Goal: Information Seeking & Learning: Learn about a topic

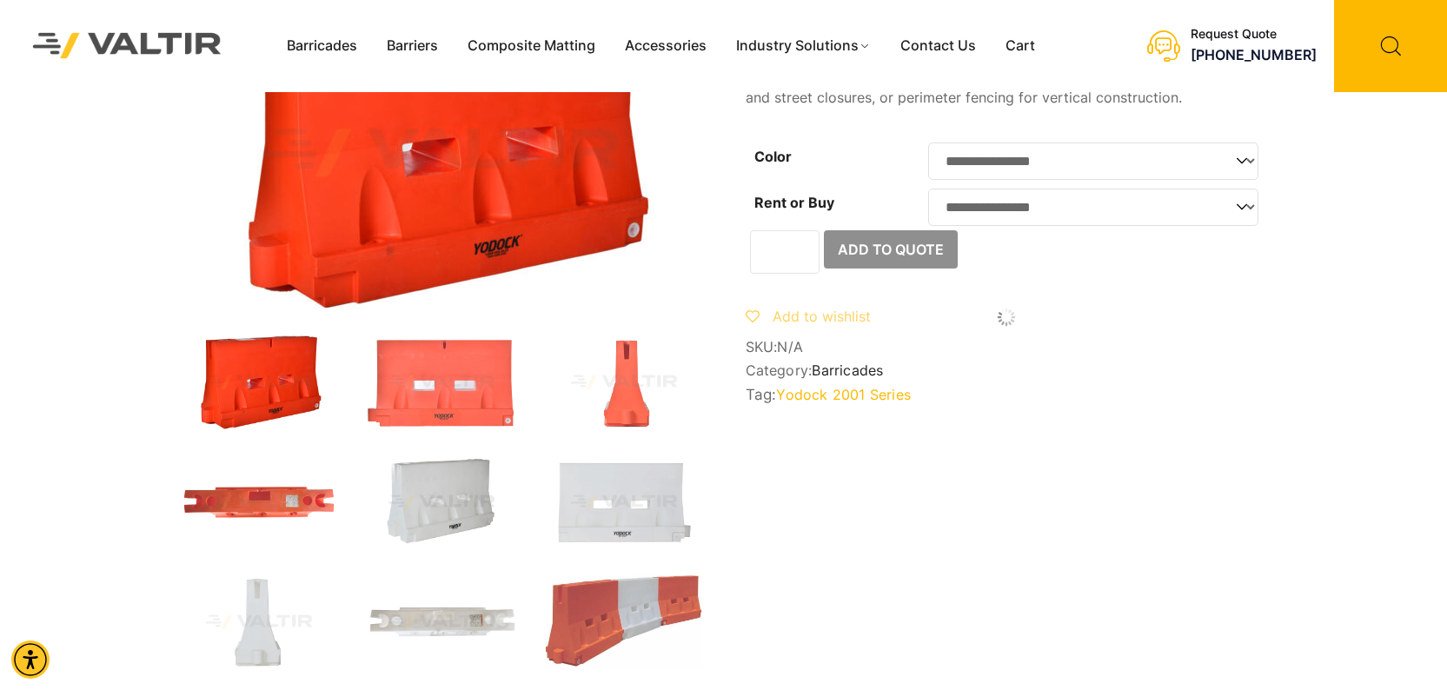
scroll to position [174, 0]
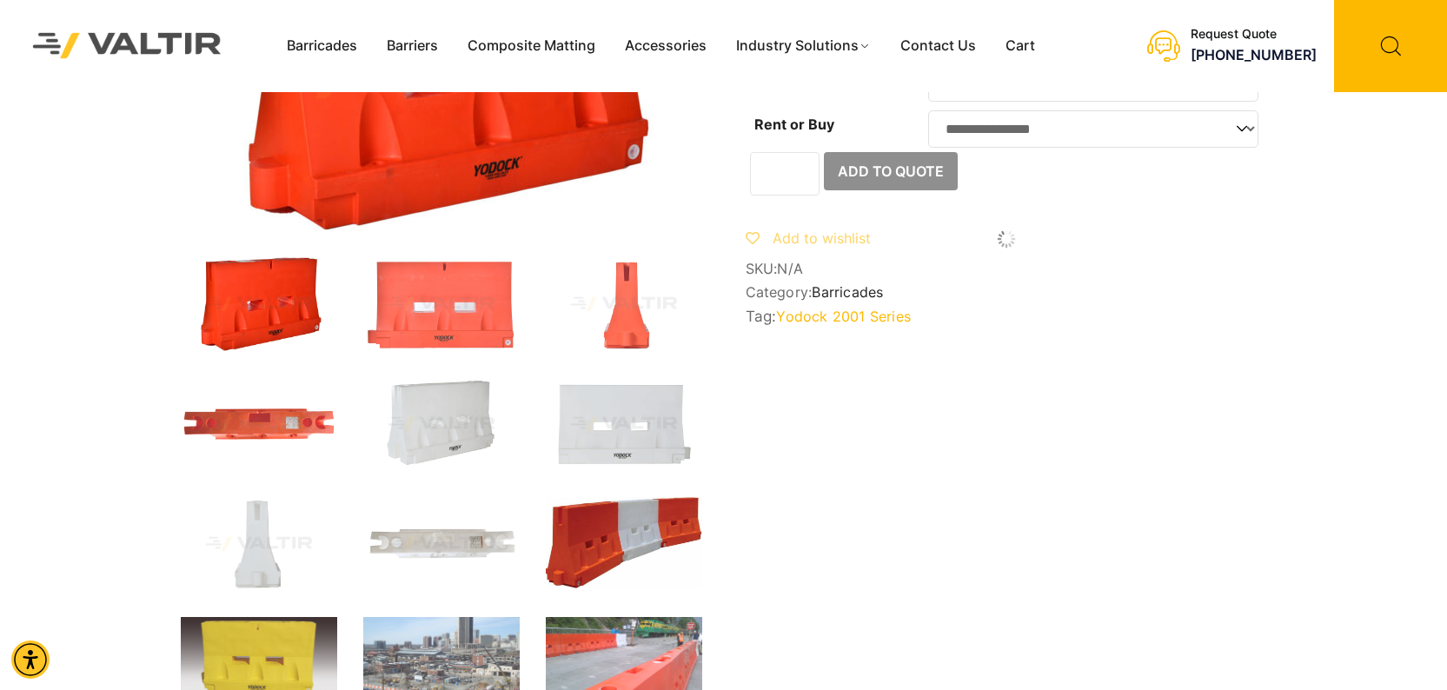
click at [625, 551] on img at bounding box center [624, 542] width 156 height 91
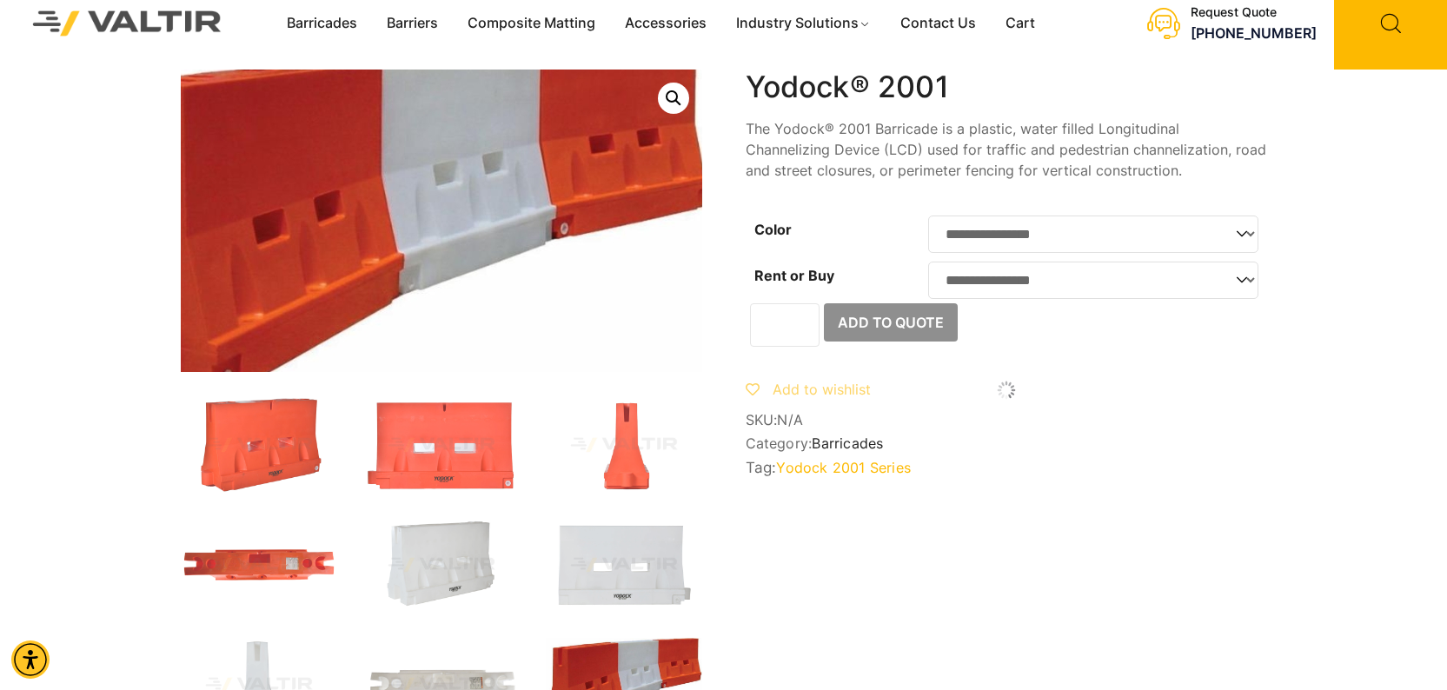
scroll to position [0, 0]
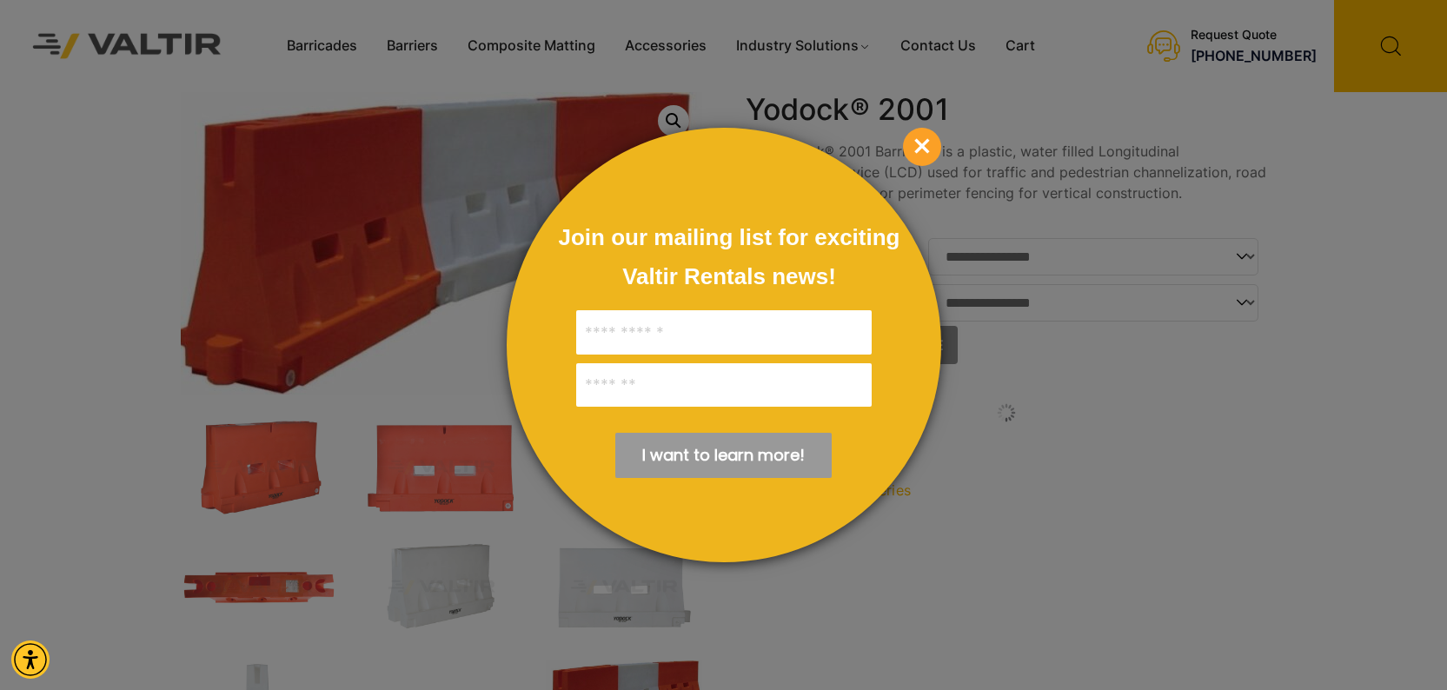
drag, startPoint x: 562, startPoint y: 199, endPoint x: 414, endPoint y: 182, distance: 149.6
click at [920, 142] on span "×" at bounding box center [922, 147] width 38 height 38
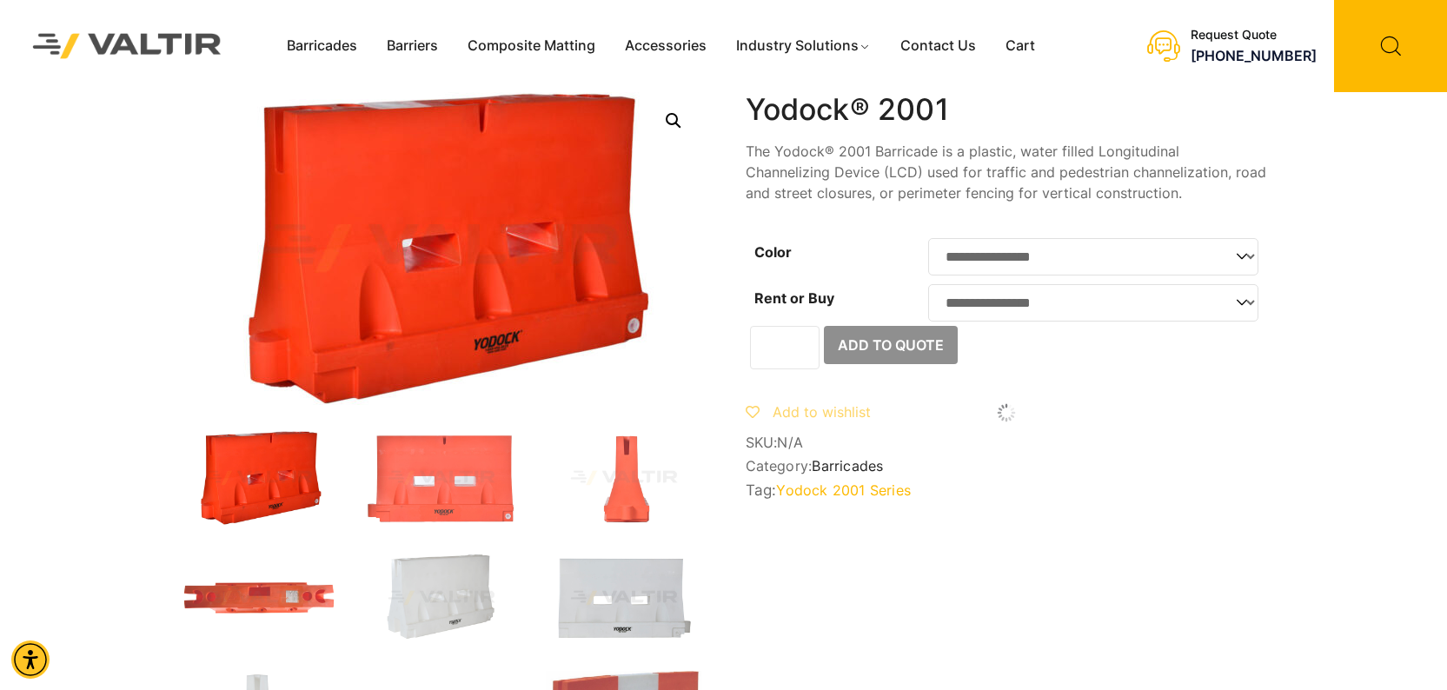
scroll to position [87, 0]
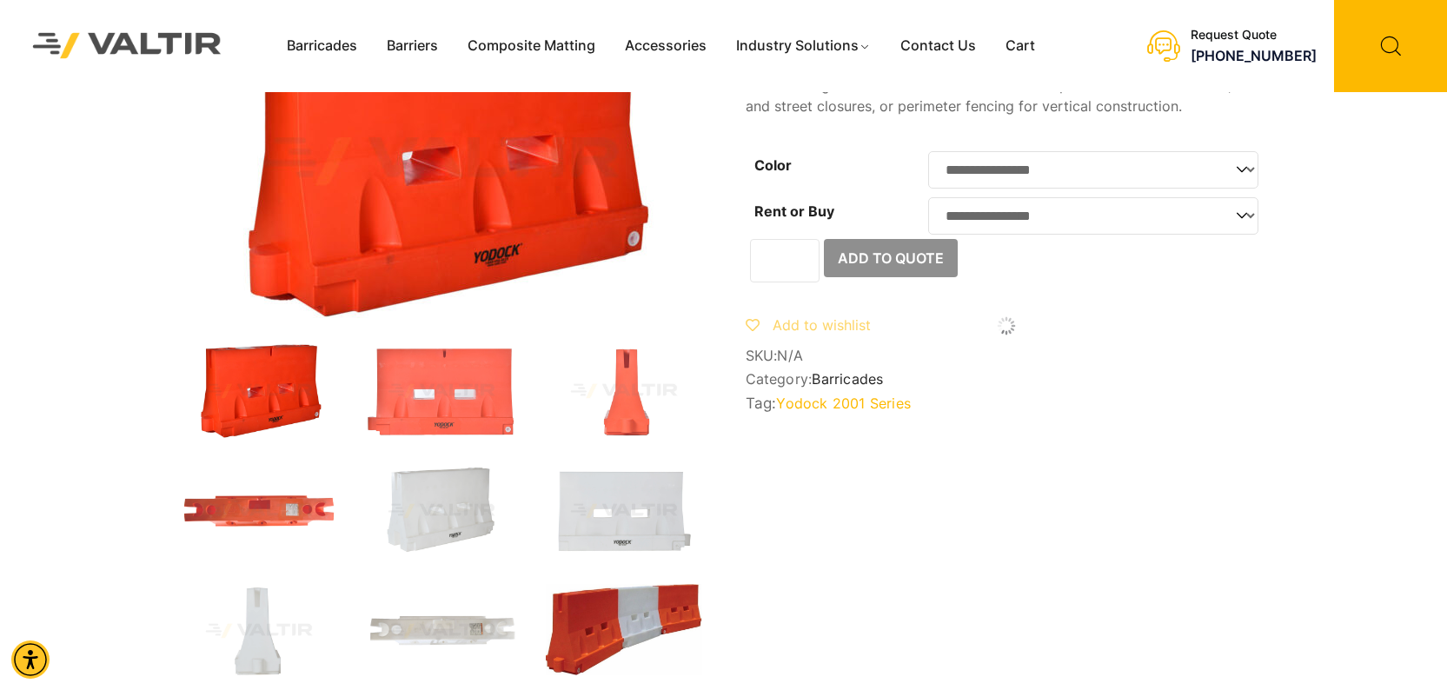
drag, startPoint x: 634, startPoint y: 600, endPoint x: 632, endPoint y: 611, distance: 11.6
click at [632, 611] on img at bounding box center [624, 629] width 156 height 91
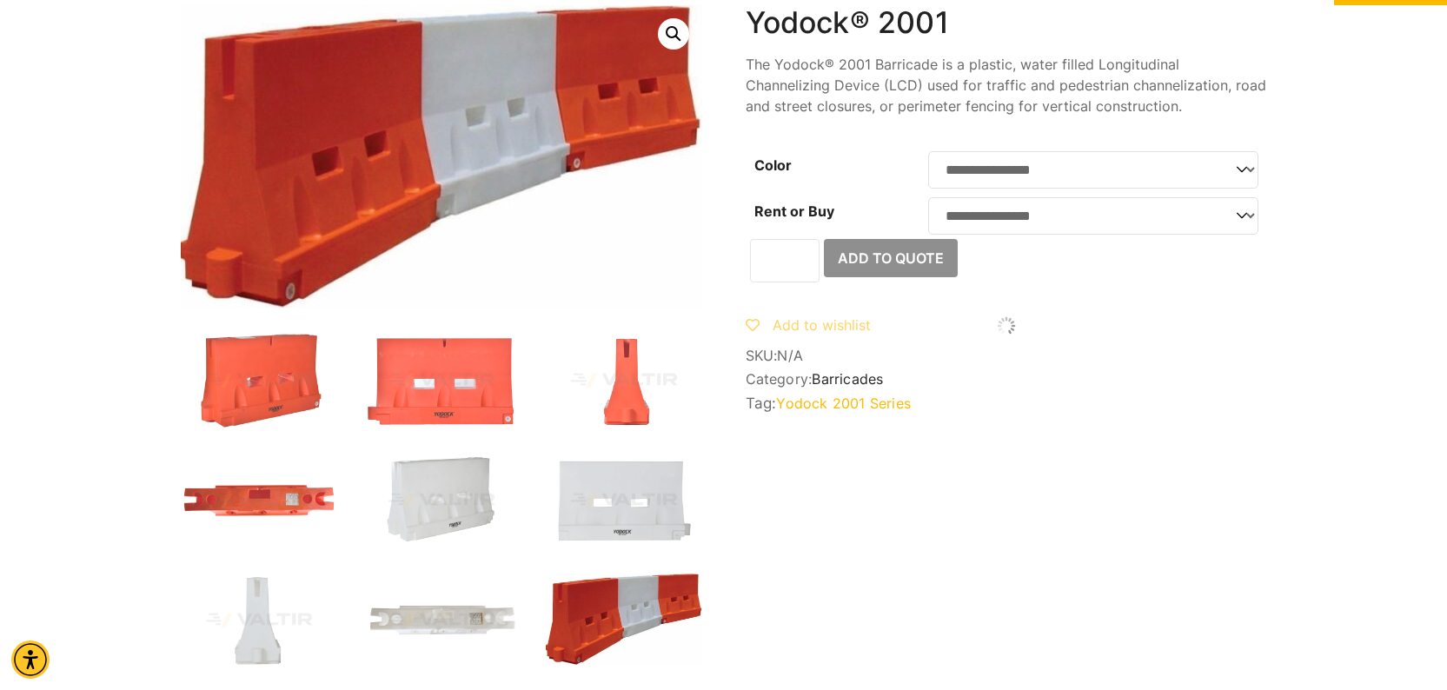
scroll to position [0, 0]
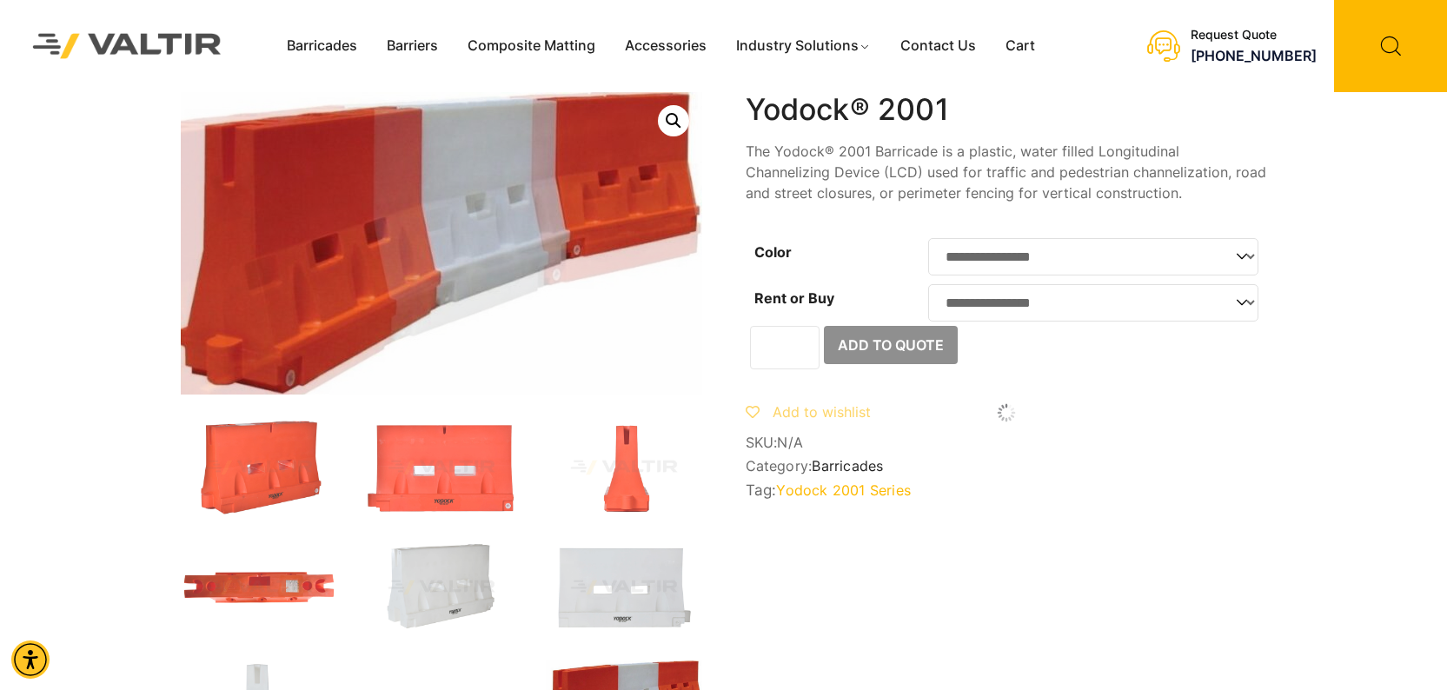
click at [679, 110] on link "Open this option" at bounding box center [673, 120] width 31 height 31
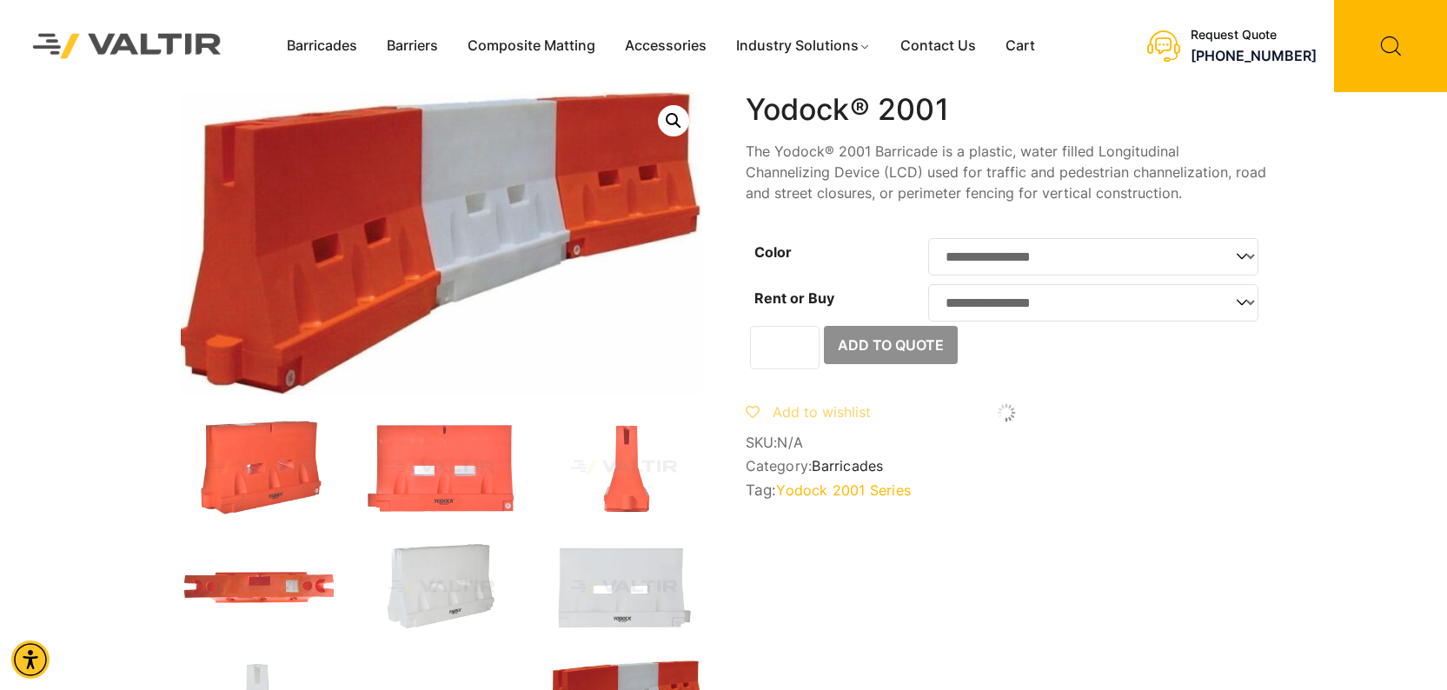
drag, startPoint x: 810, startPoint y: 337, endPoint x: 671, endPoint y: 124, distance: 254.3
click at [671, 124] on link "Open this option" at bounding box center [673, 120] width 31 height 31
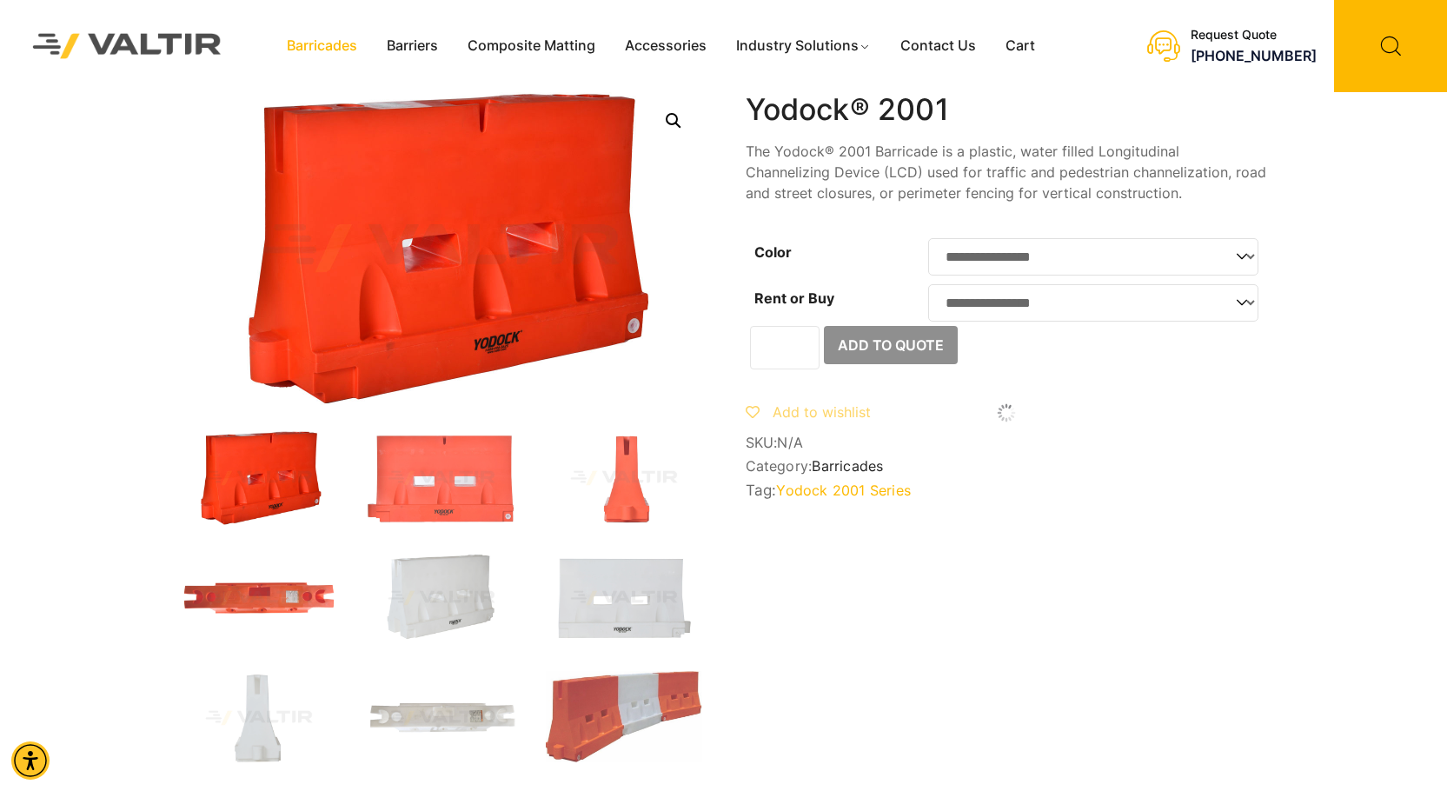
click at [341, 50] on link "Barricades" at bounding box center [322, 46] width 100 height 26
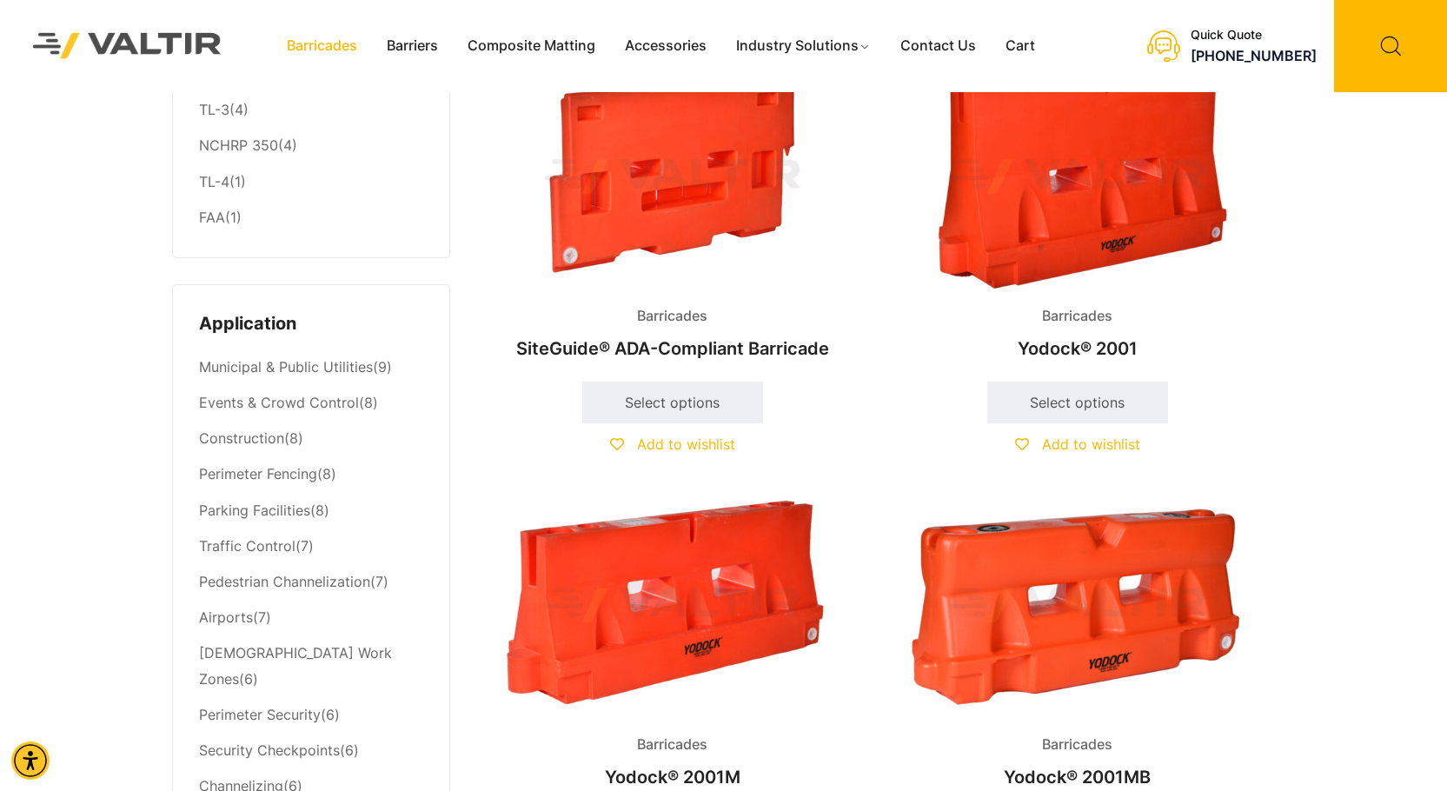
scroll to position [608, 0]
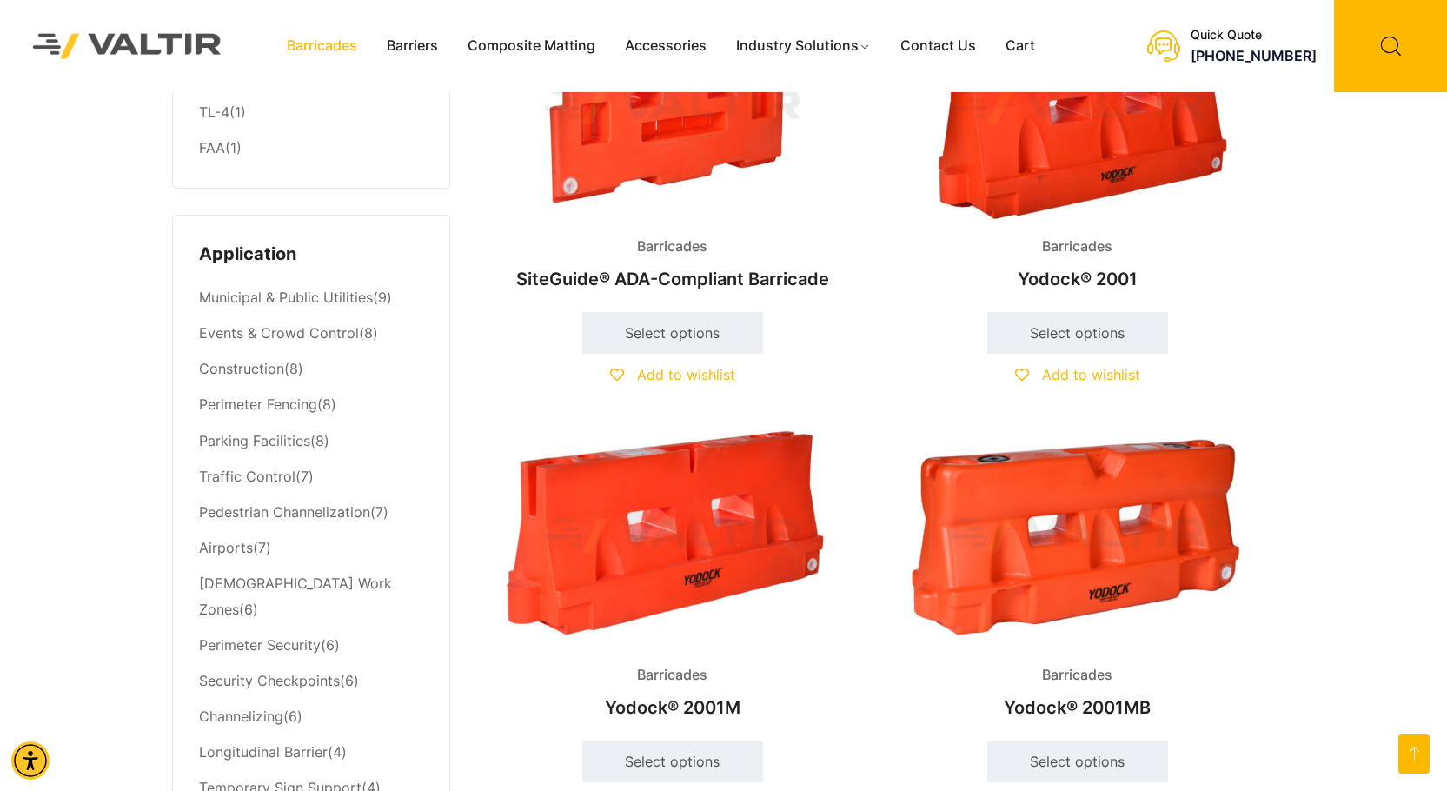
click at [1065, 570] on img at bounding box center [1077, 535] width 375 height 225
click at [742, 539] on img at bounding box center [672, 535] width 375 height 225
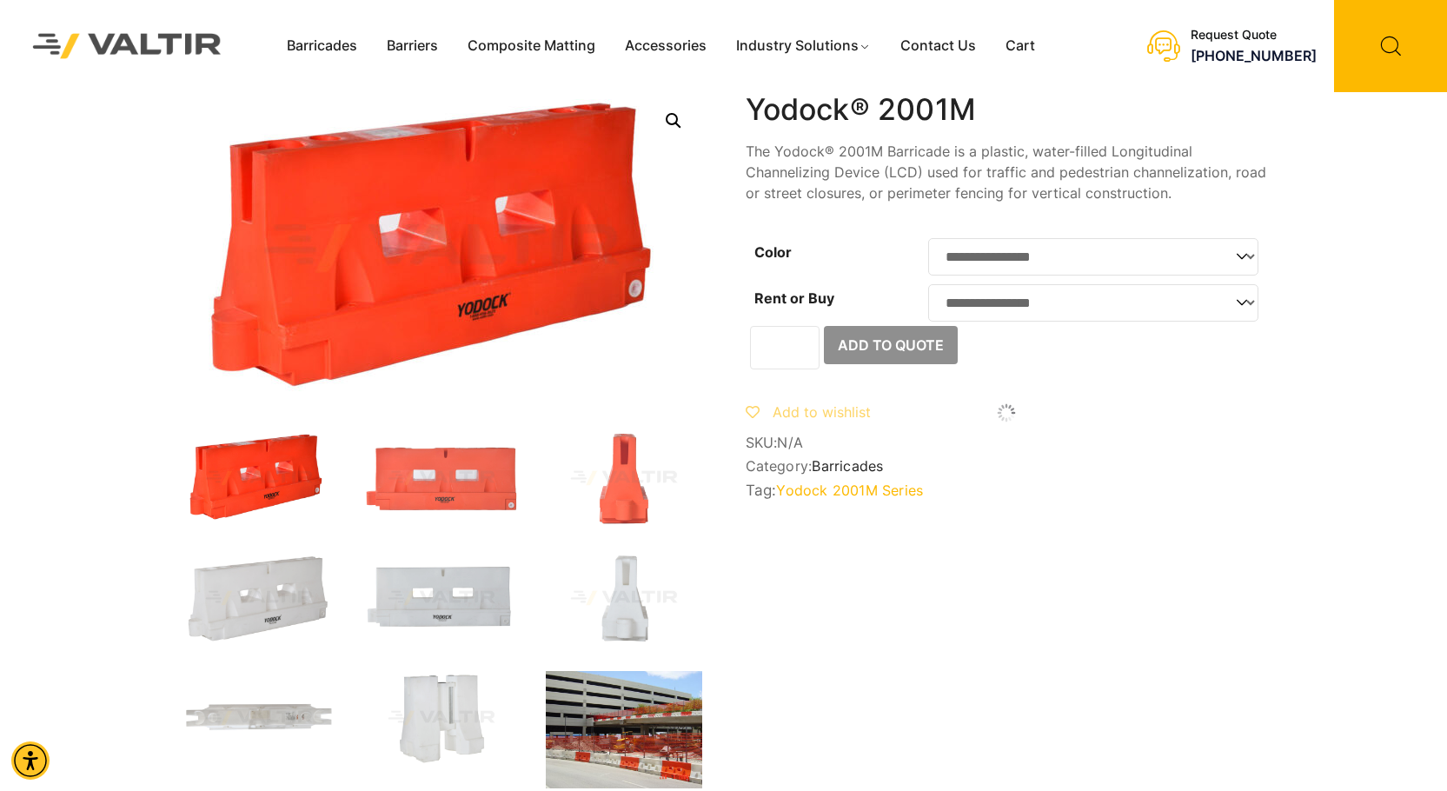
click at [663, 704] on img at bounding box center [624, 729] width 156 height 117
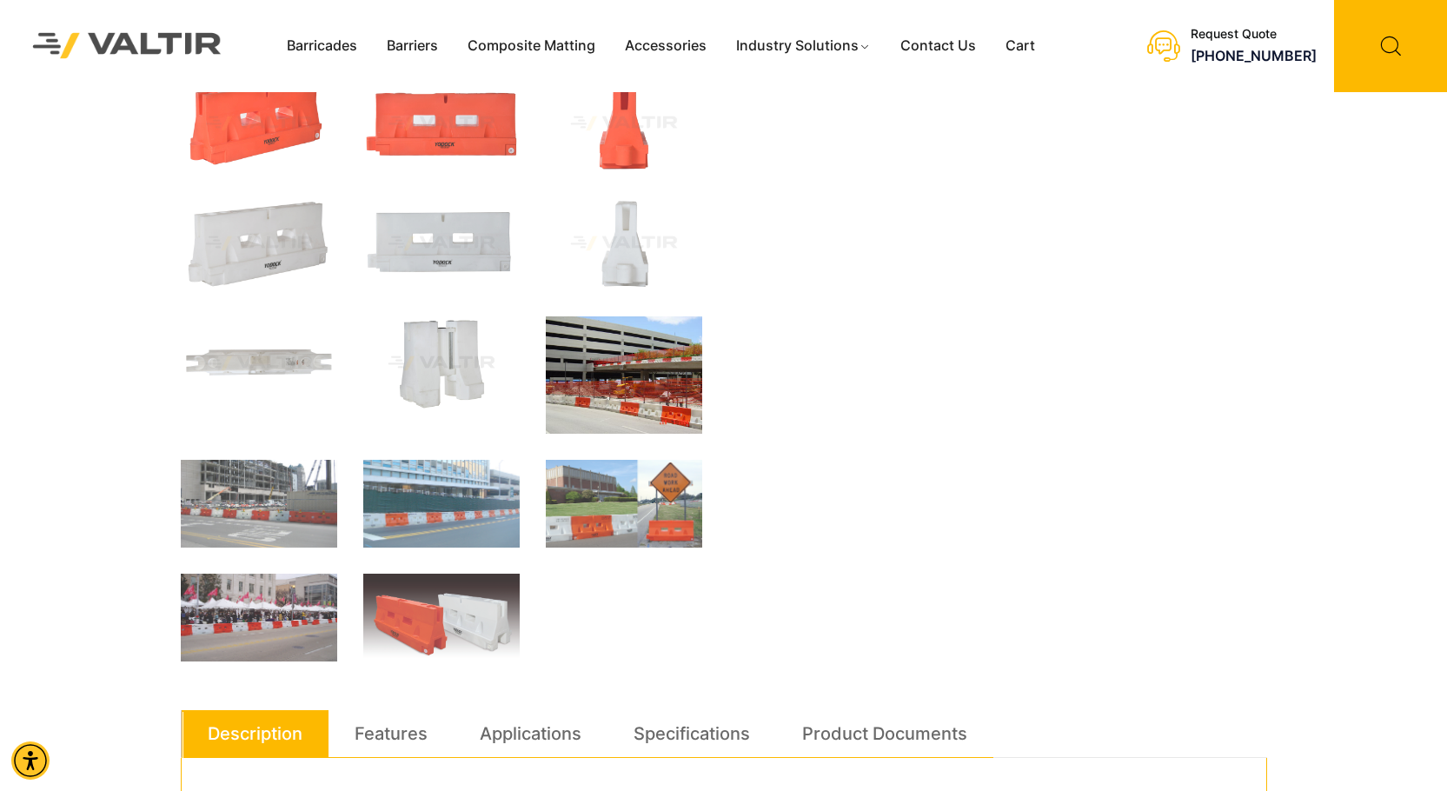
scroll to position [435, 0]
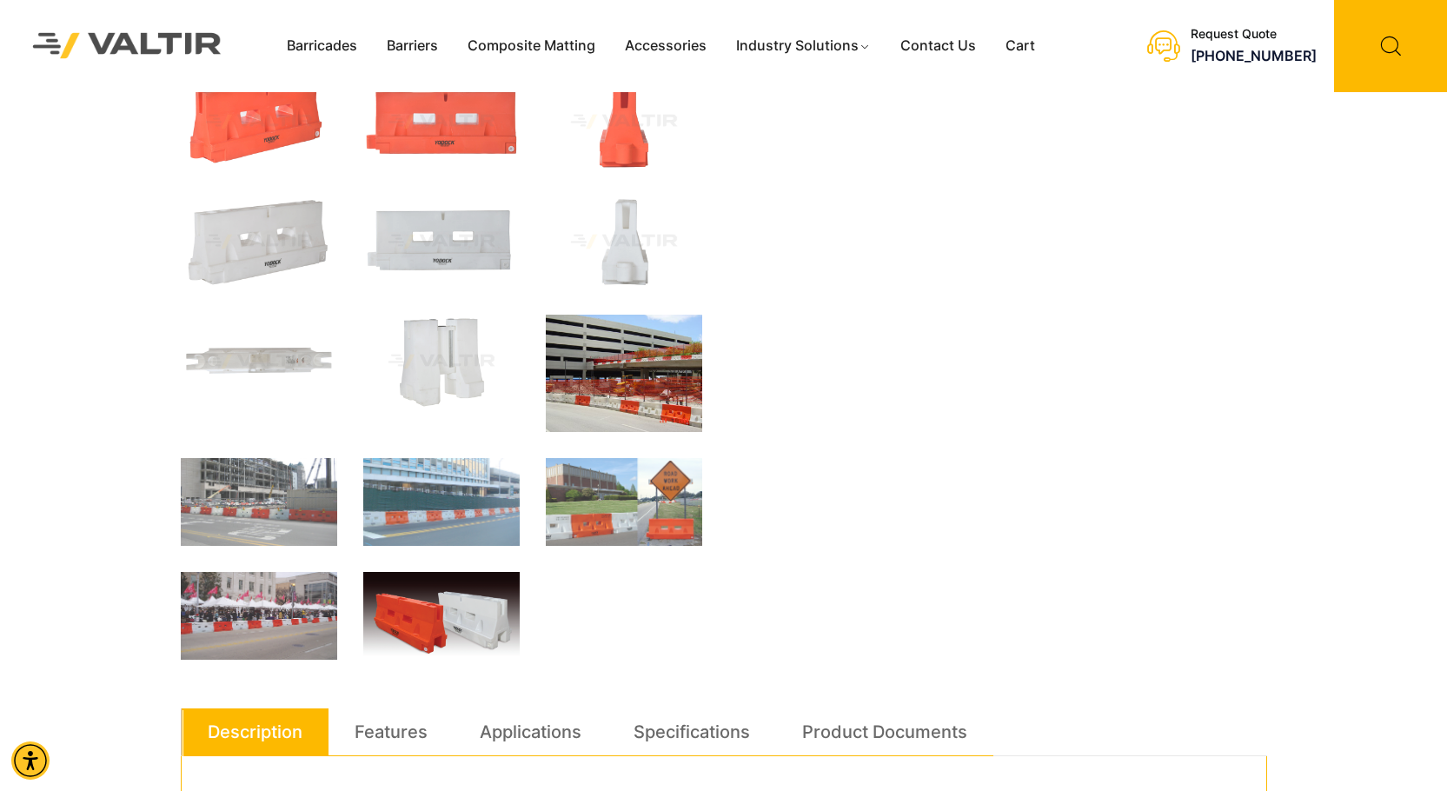
click at [475, 641] on img at bounding box center [441, 618] width 156 height 93
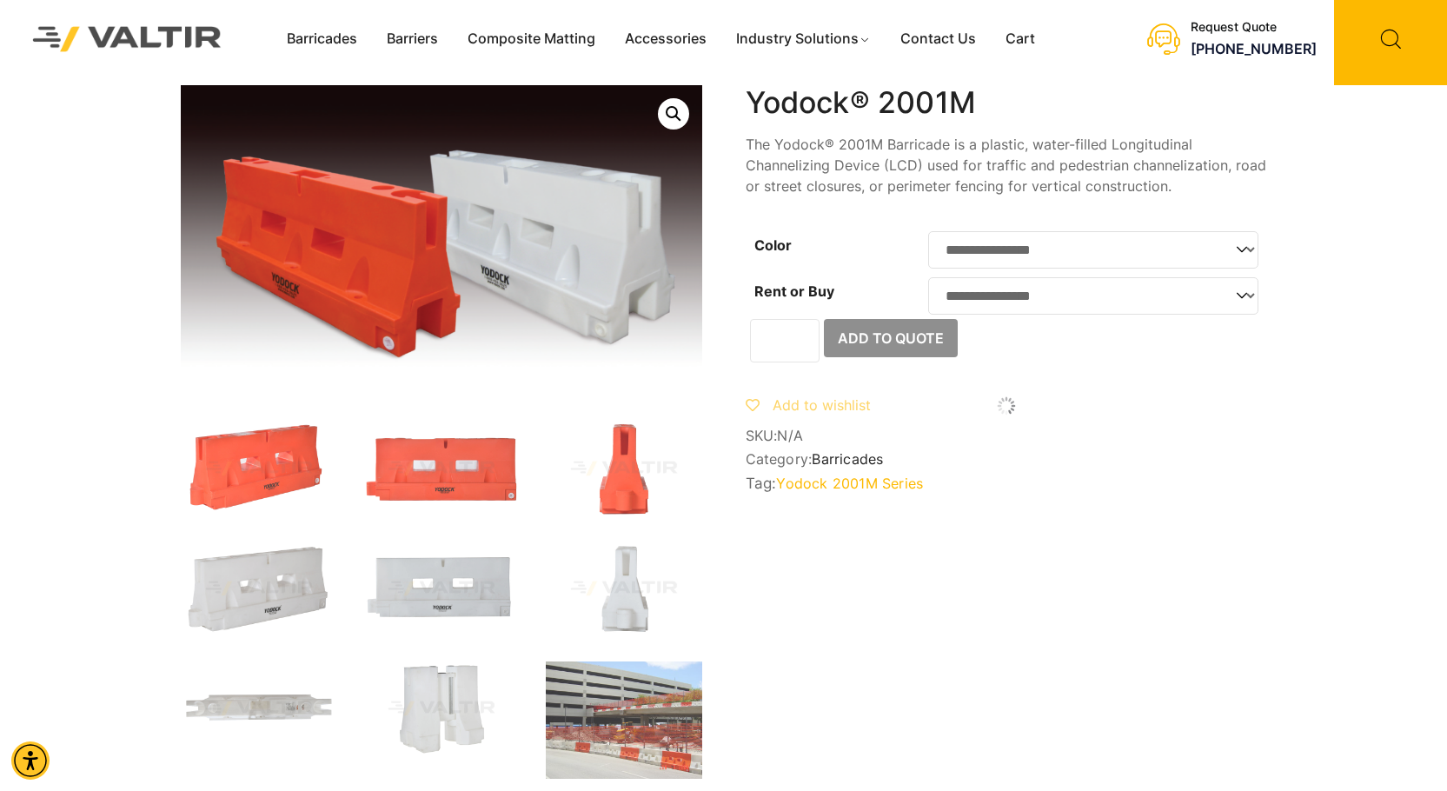
scroll to position [0, 0]
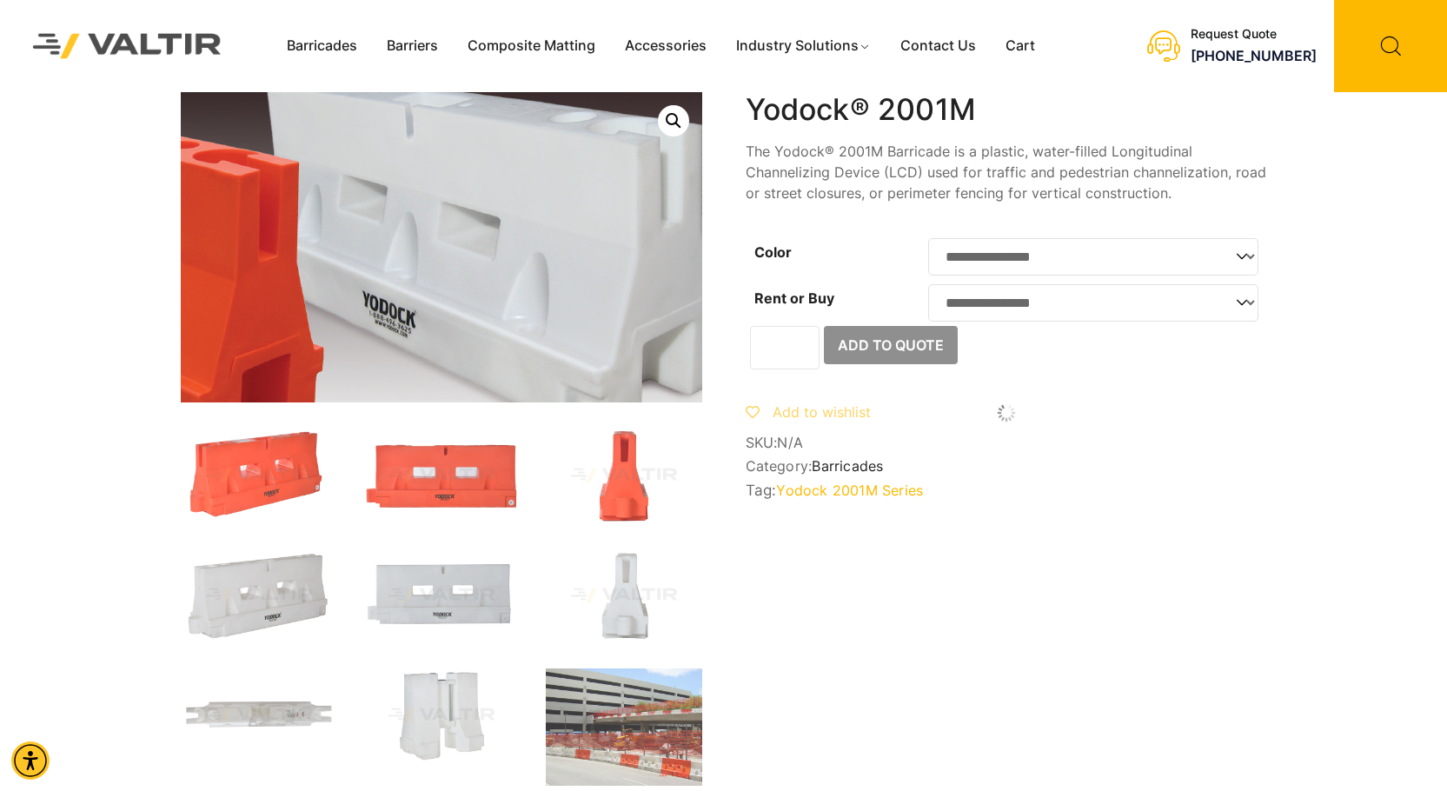
drag, startPoint x: 614, startPoint y: 251, endPoint x: 529, endPoint y: 274, distance: 87.3
click at [529, 274] on img at bounding box center [288, 244] width 985 height 586
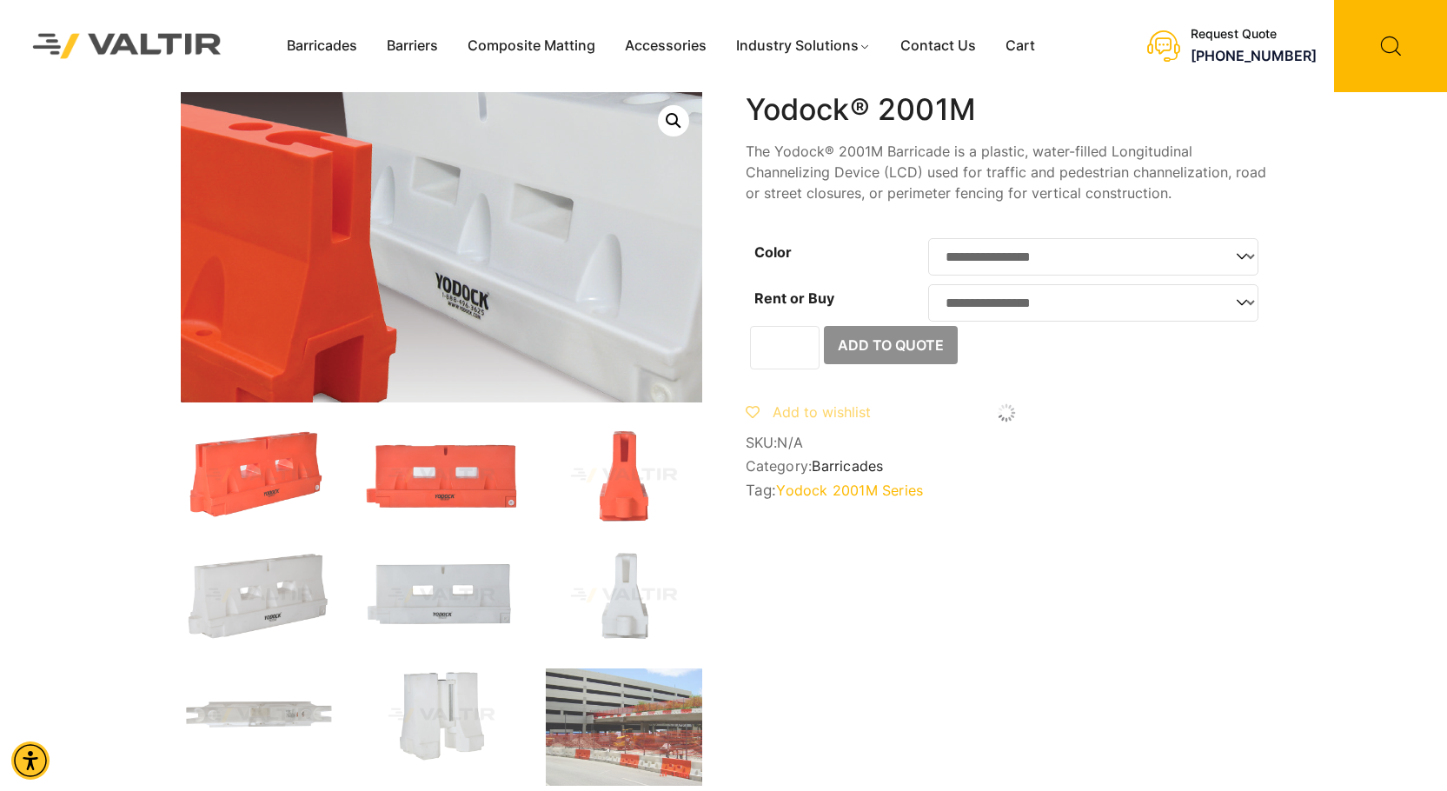
click at [532, 271] on img at bounding box center [361, 226] width 985 height 586
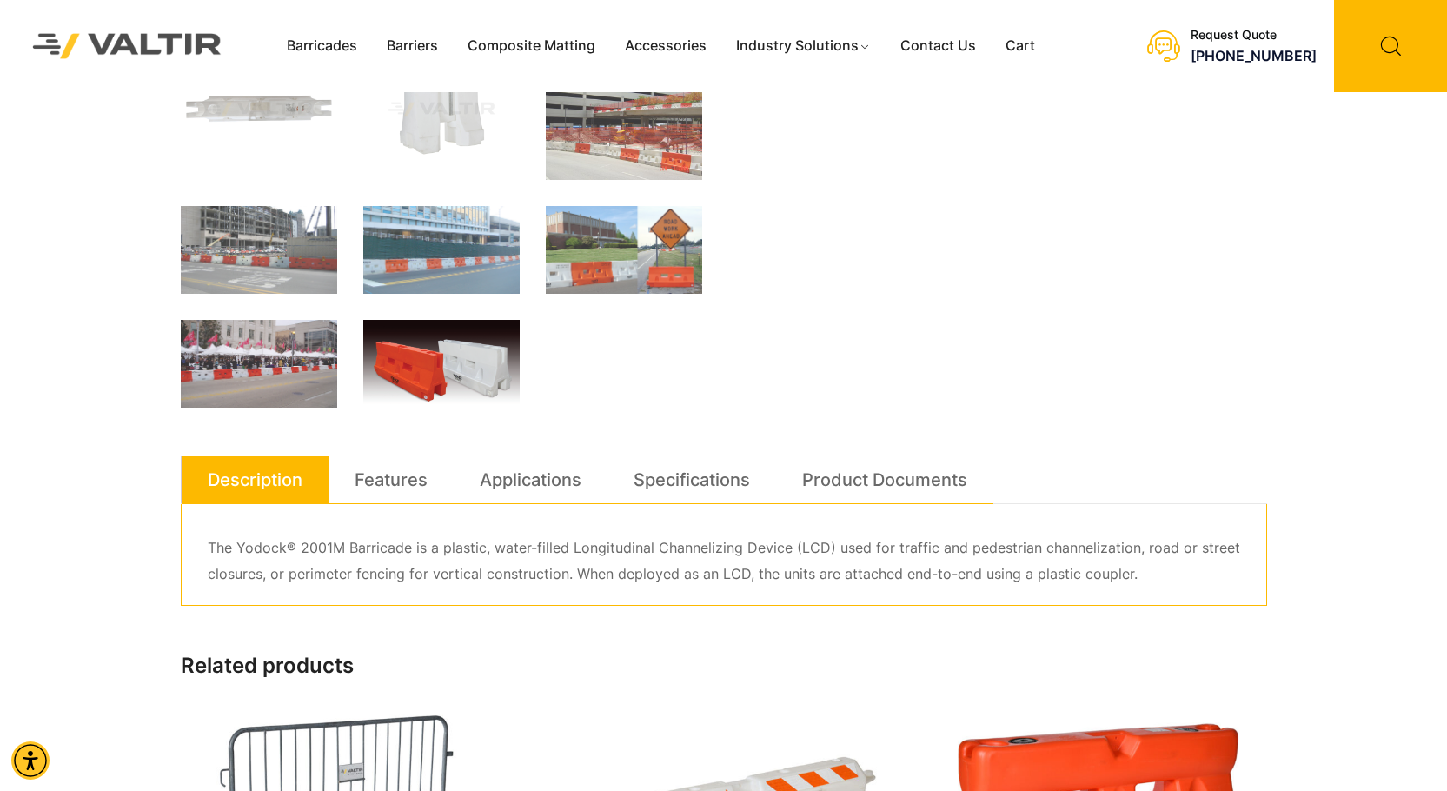
scroll to position [608, 0]
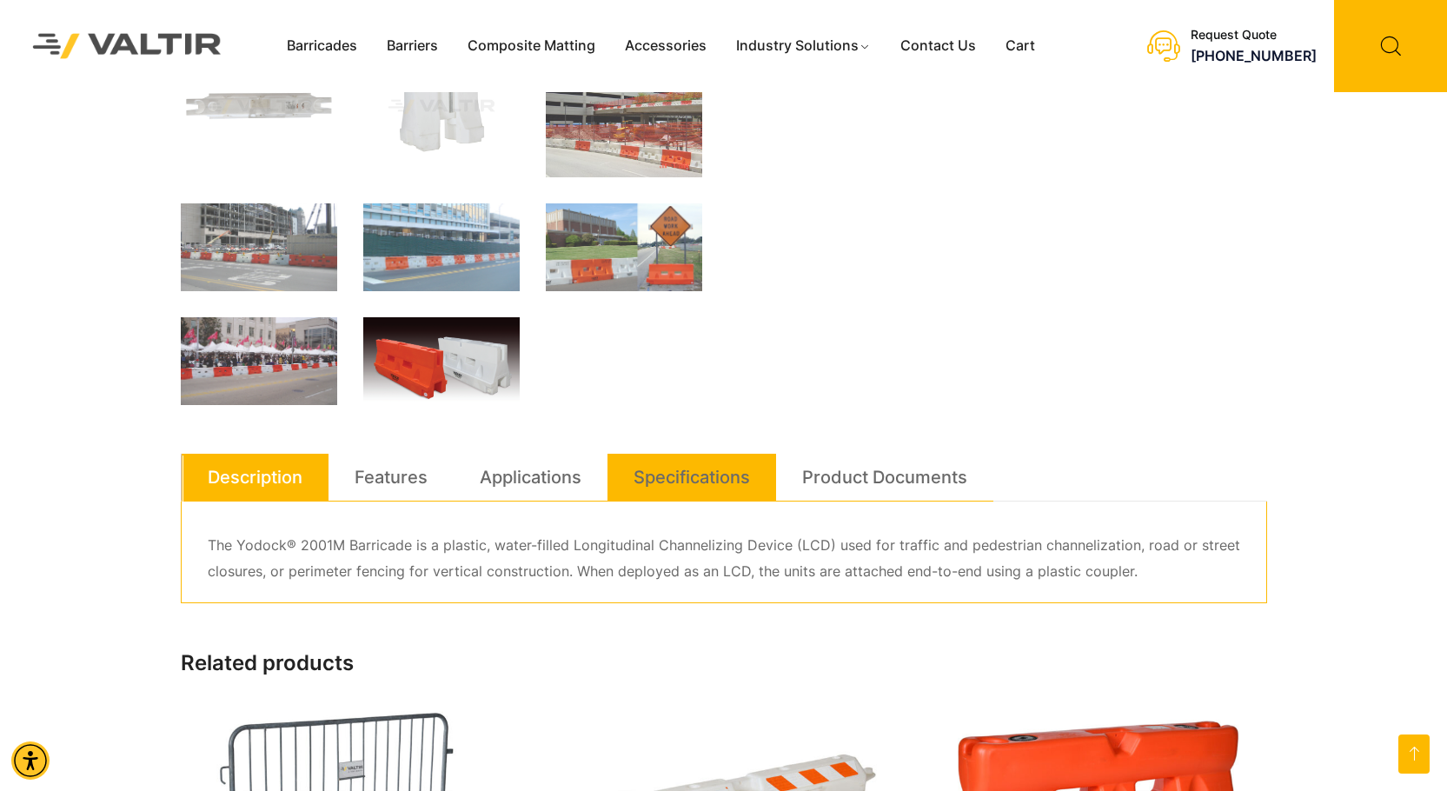
click at [639, 473] on link "Specifications" at bounding box center [692, 477] width 116 height 47
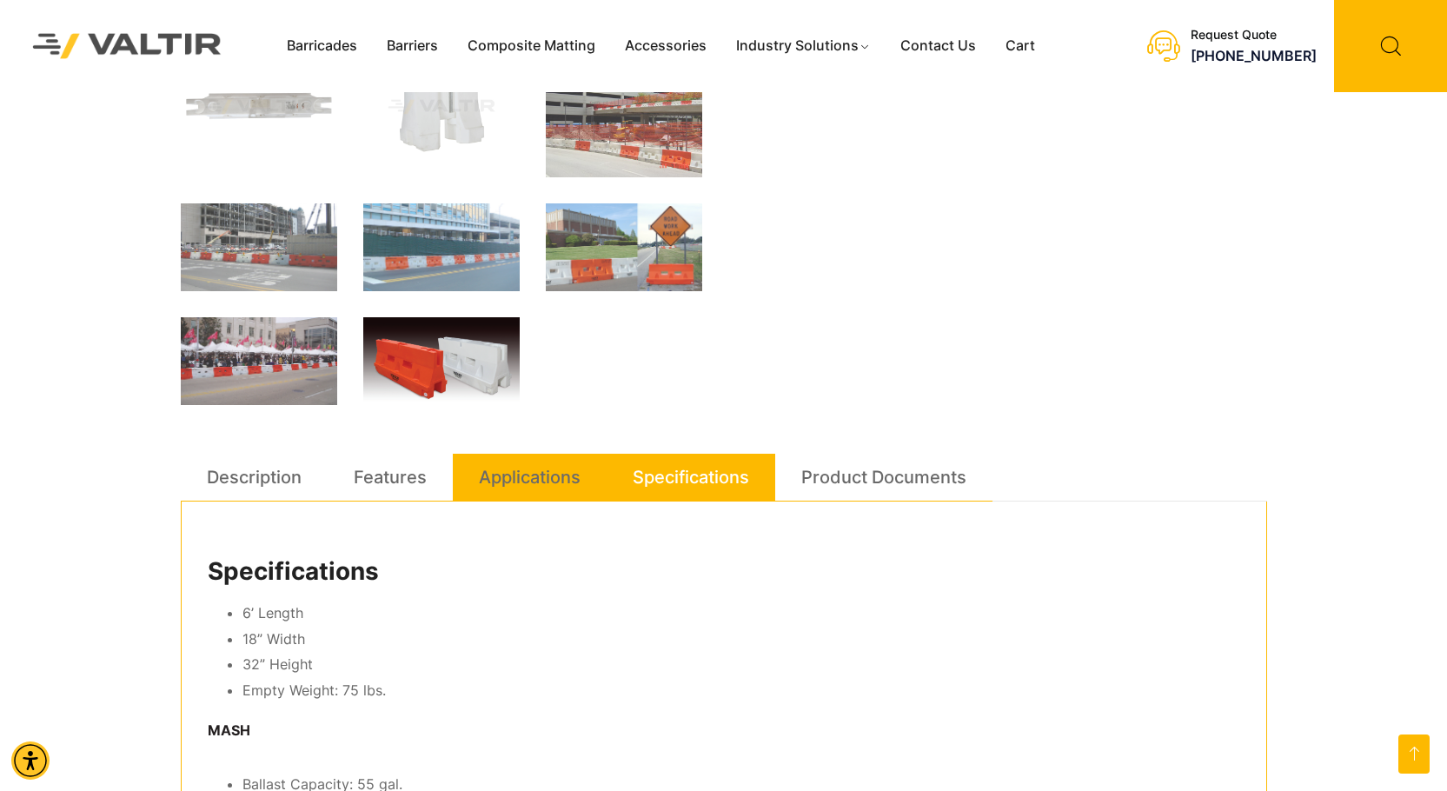
click at [540, 491] on link "Applications" at bounding box center [530, 477] width 102 height 47
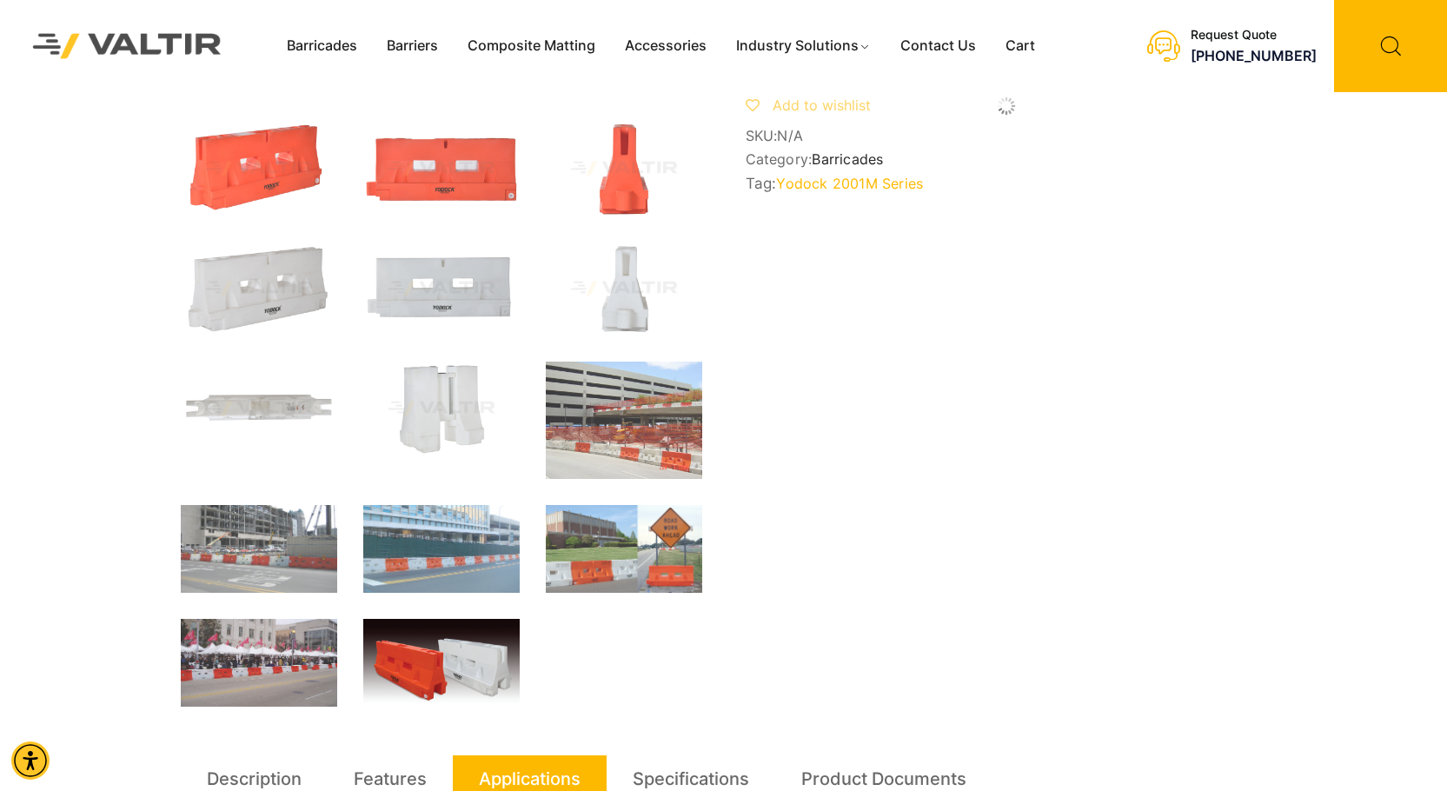
scroll to position [348, 0]
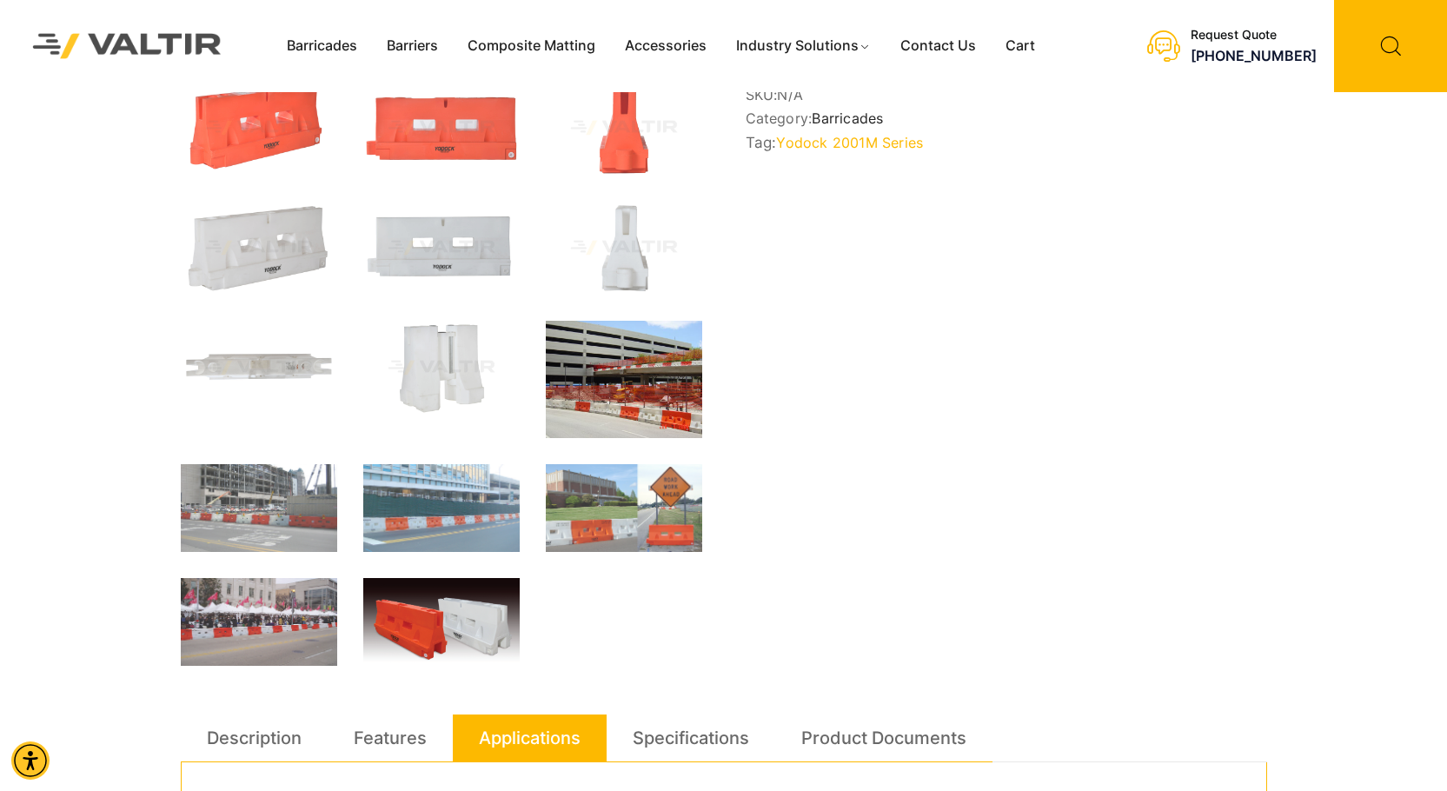
click at [627, 397] on img at bounding box center [624, 379] width 156 height 117
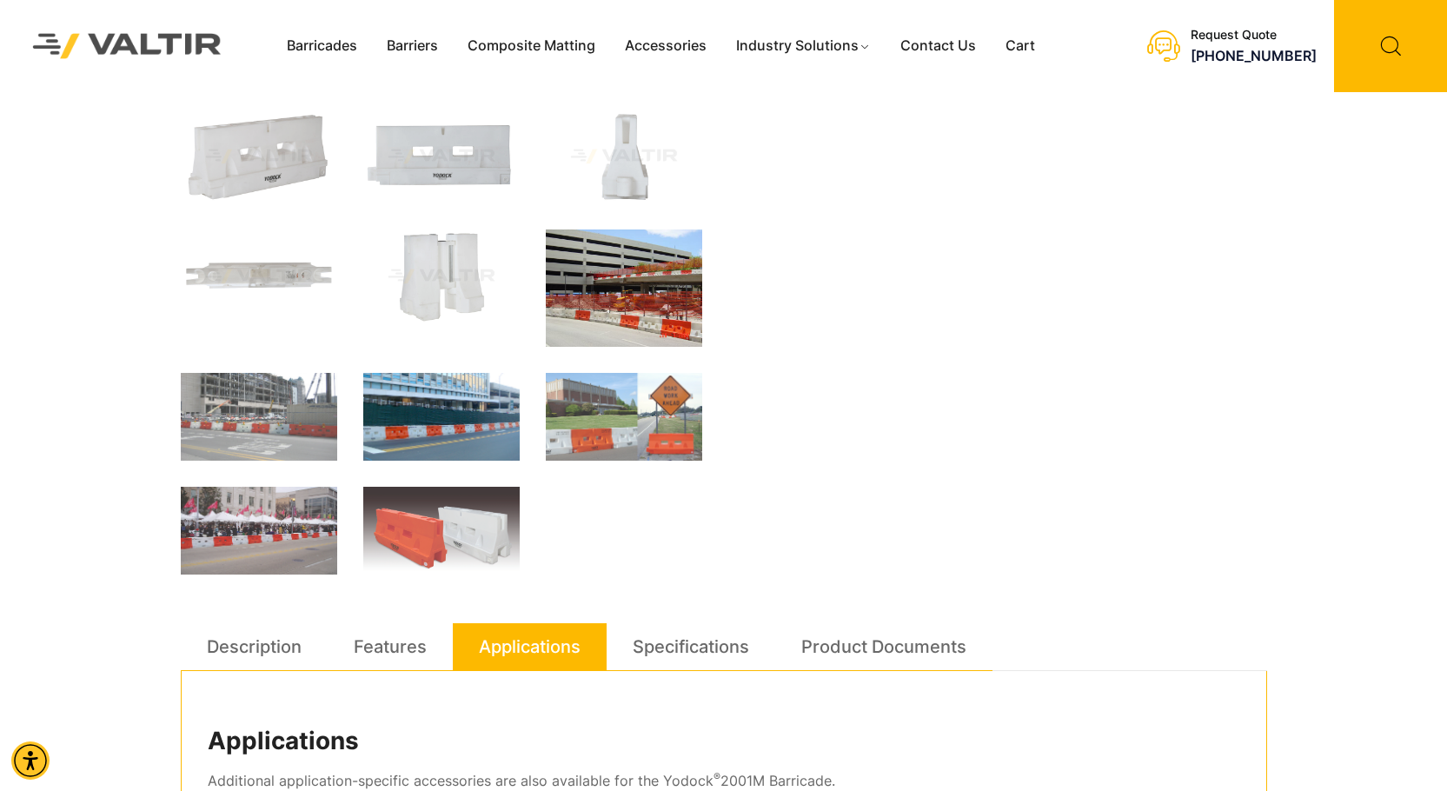
scroll to position [521, 0]
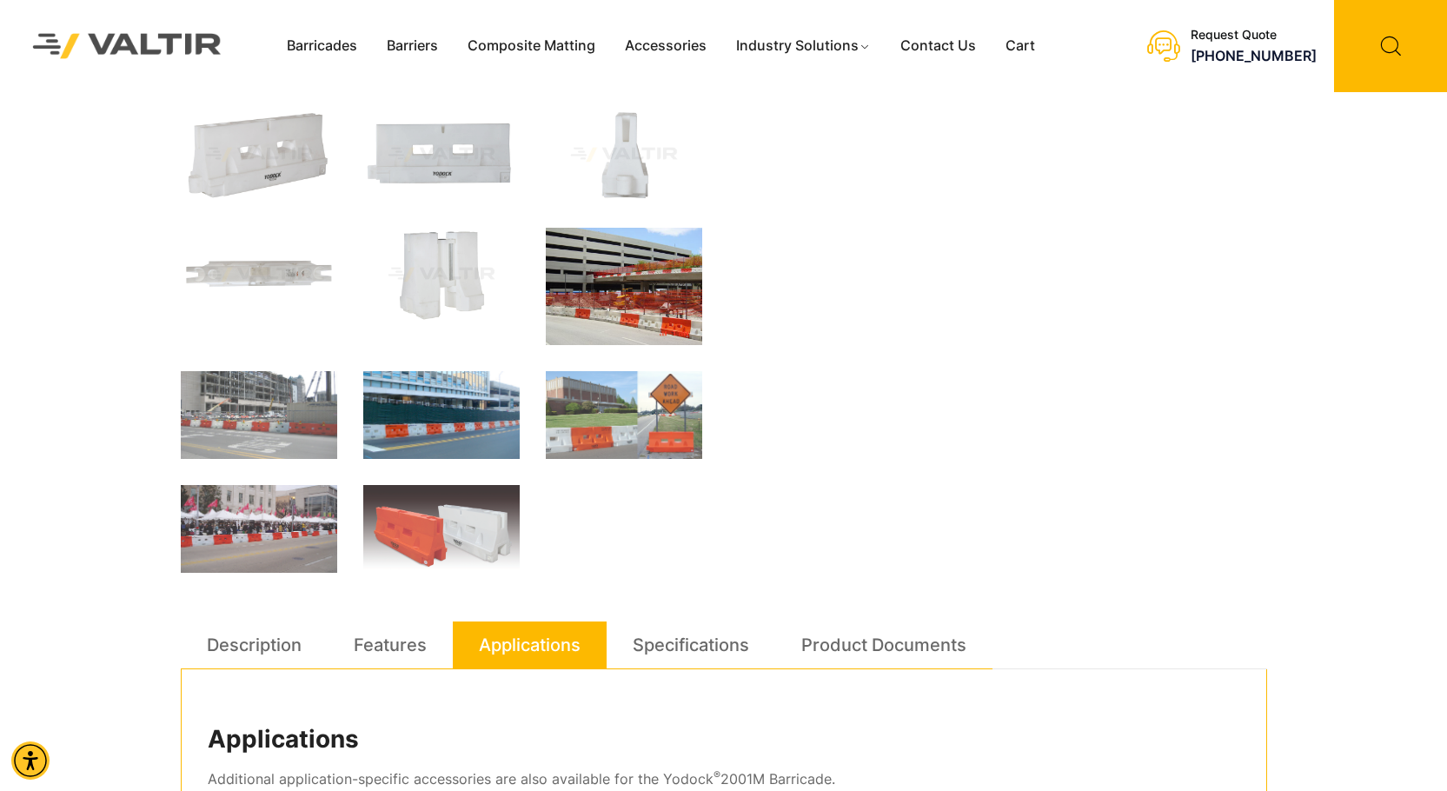
click at [447, 439] on img at bounding box center [441, 415] width 156 height 88
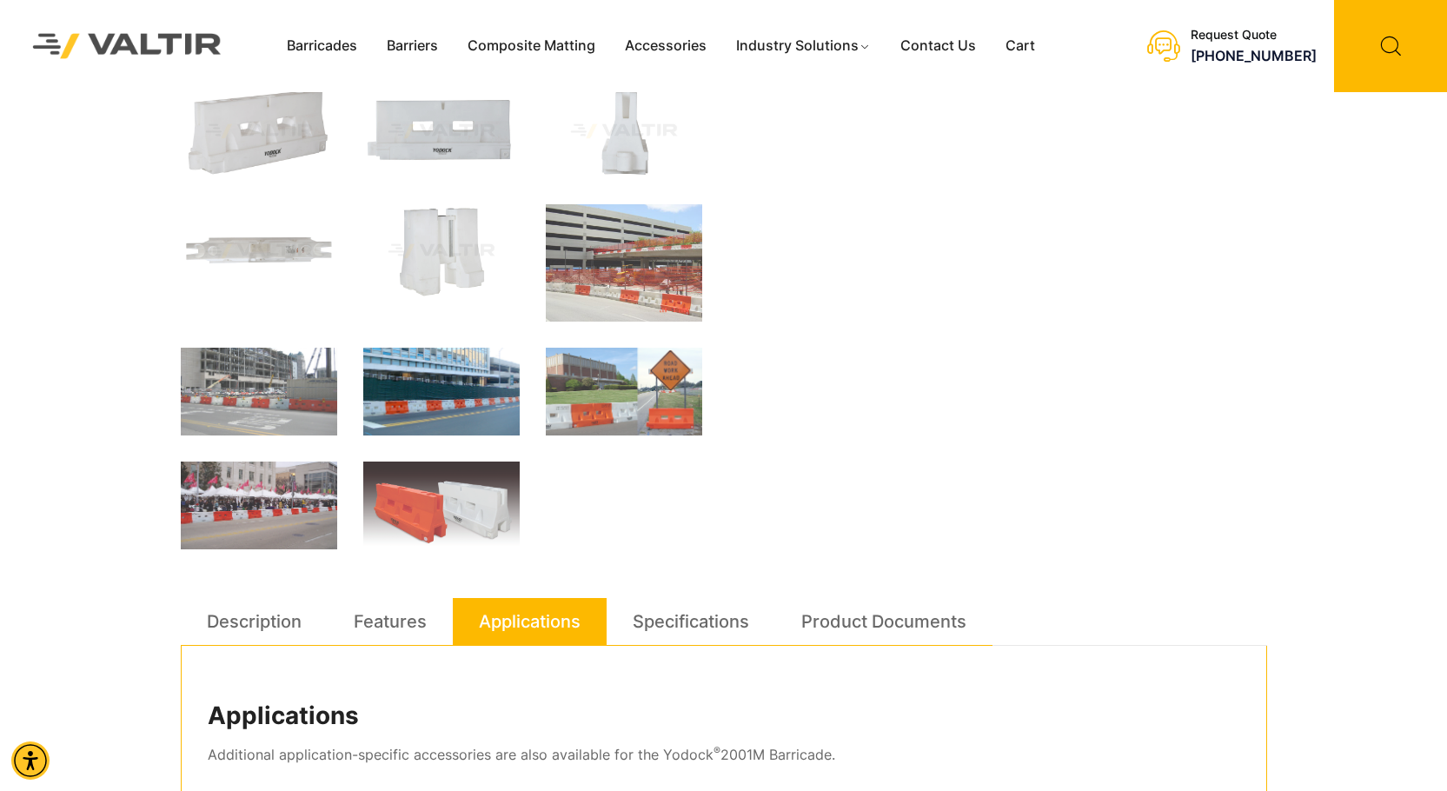
scroll to position [423, 0]
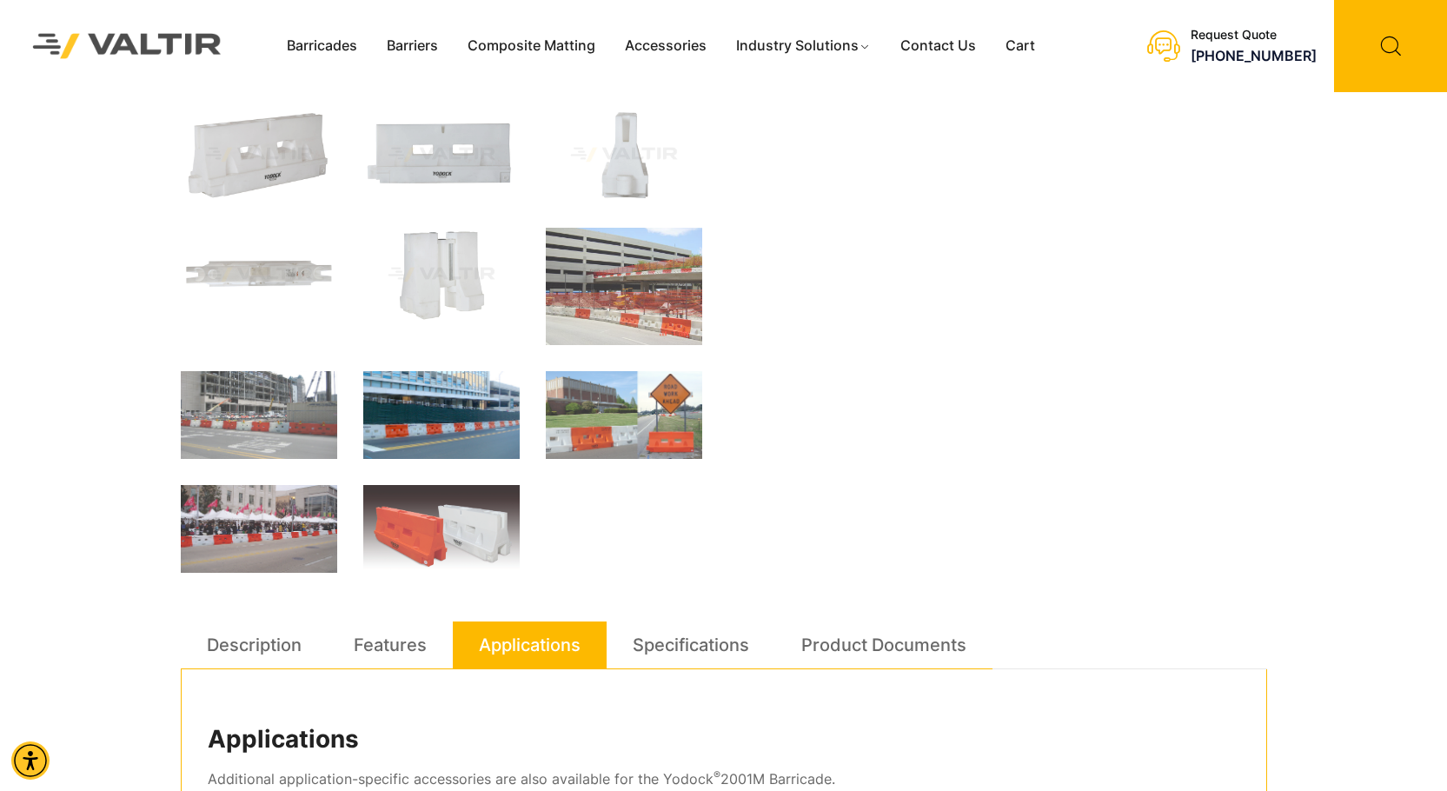
click at [460, 428] on img at bounding box center [441, 415] width 156 height 88
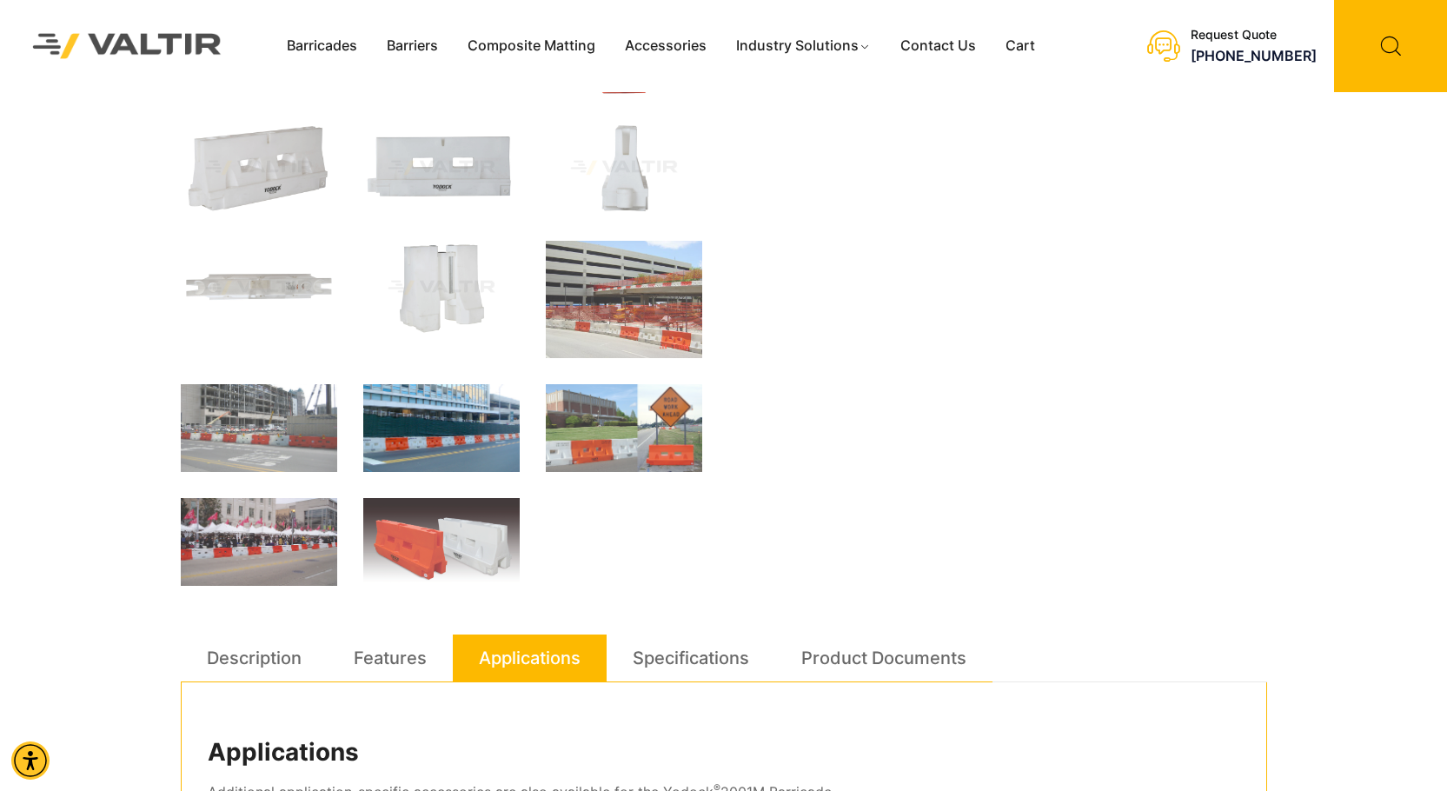
scroll to position [435, 0]
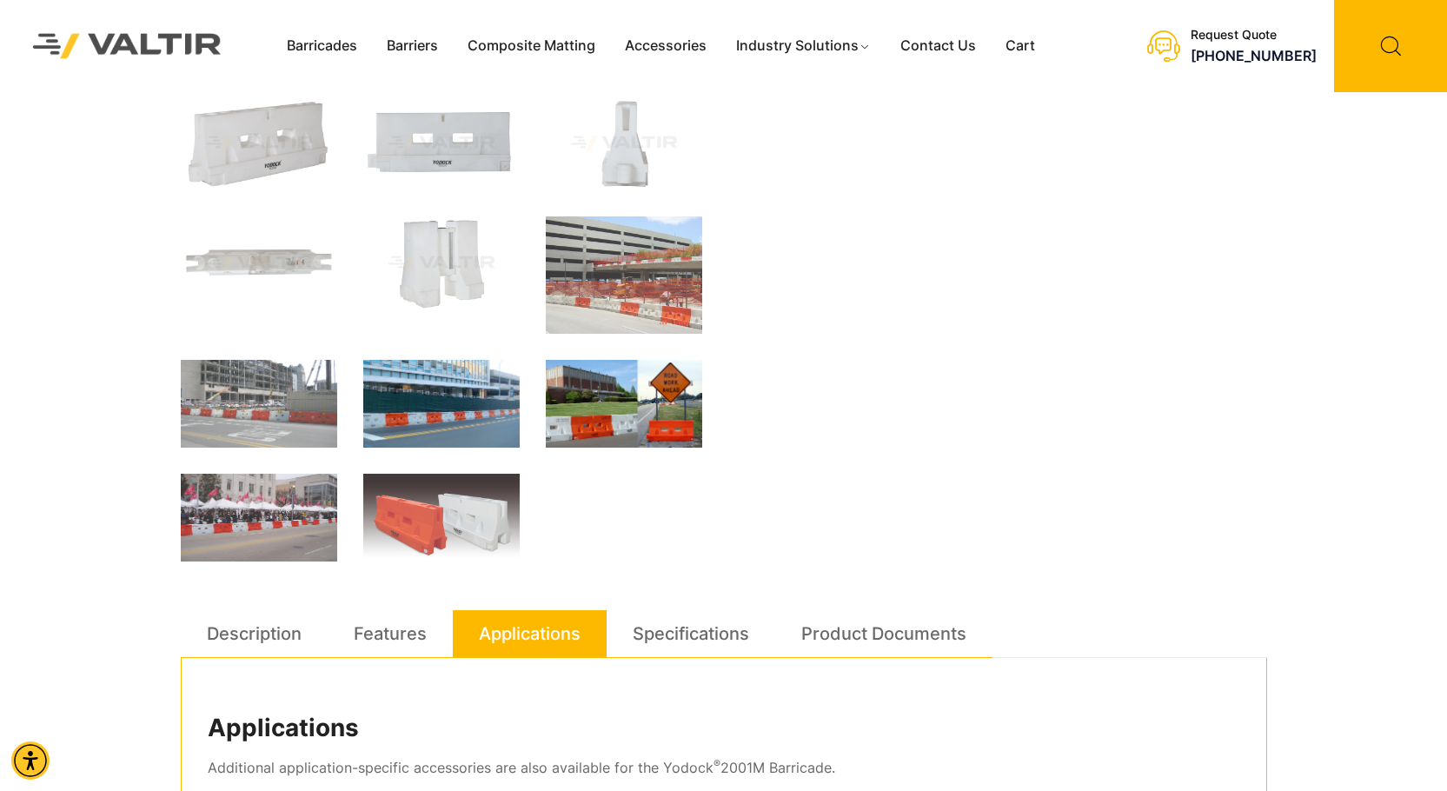
click at [619, 390] on img at bounding box center [624, 404] width 156 height 88
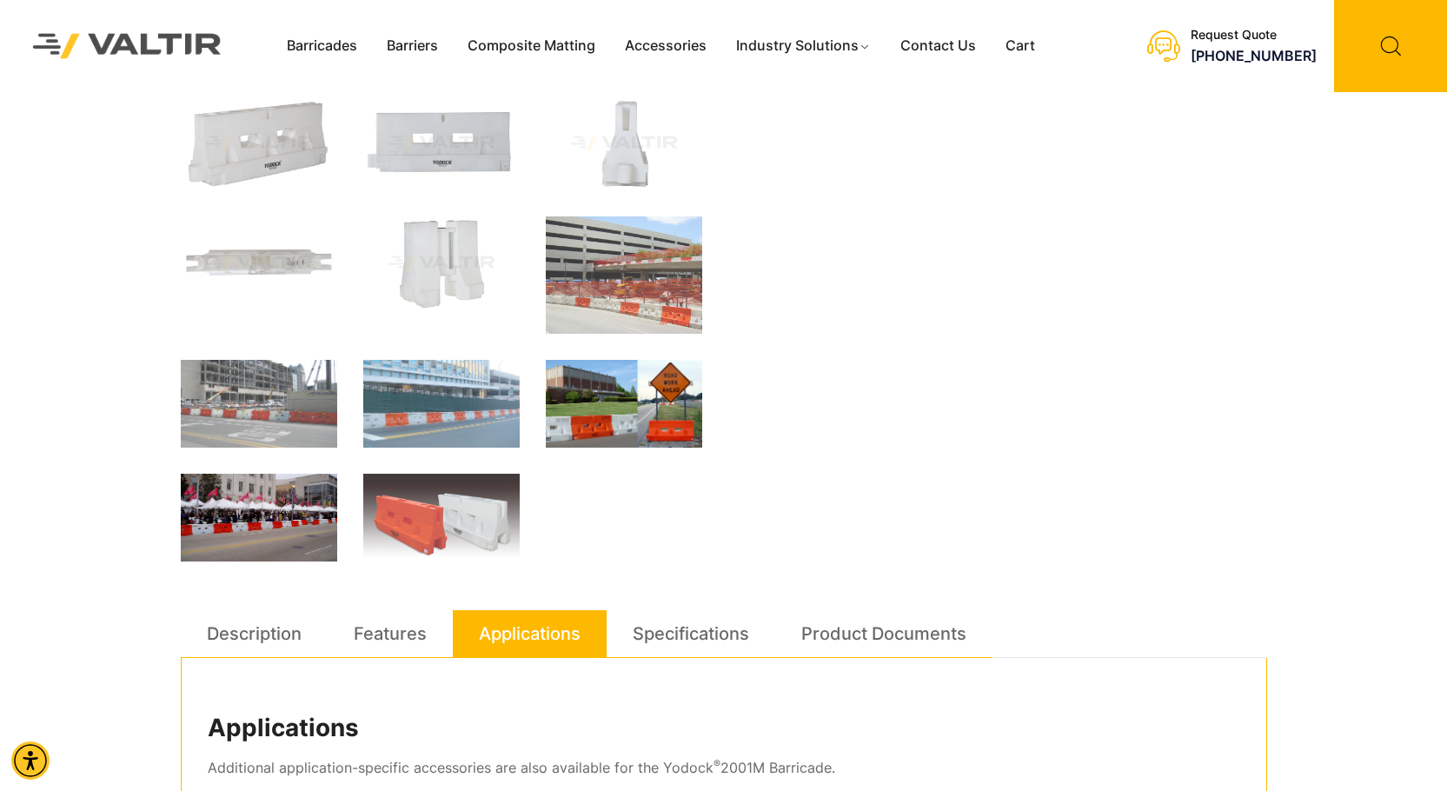
click at [313, 515] on img at bounding box center [259, 518] width 156 height 88
